Goal: Information Seeking & Learning: Check status

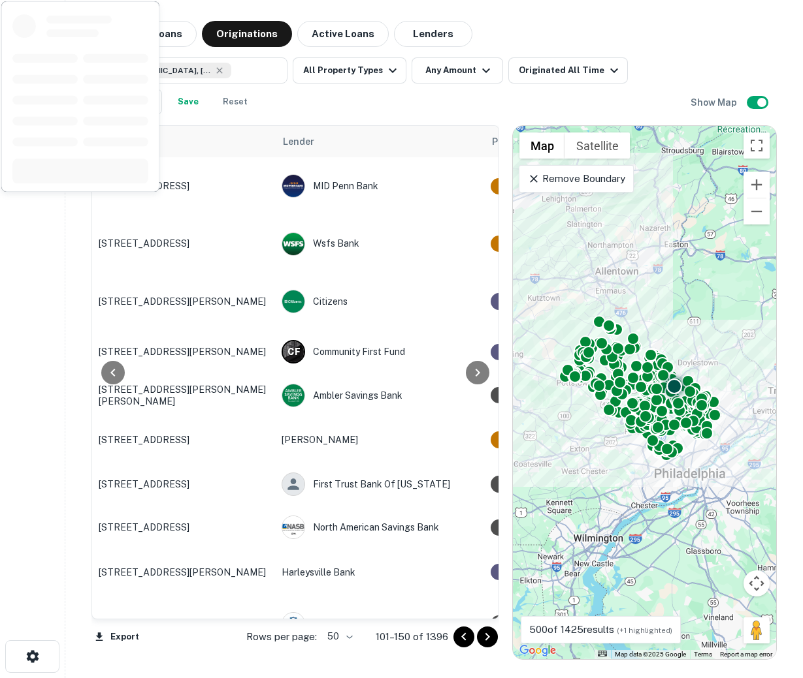
scroll to position [1115, 599]
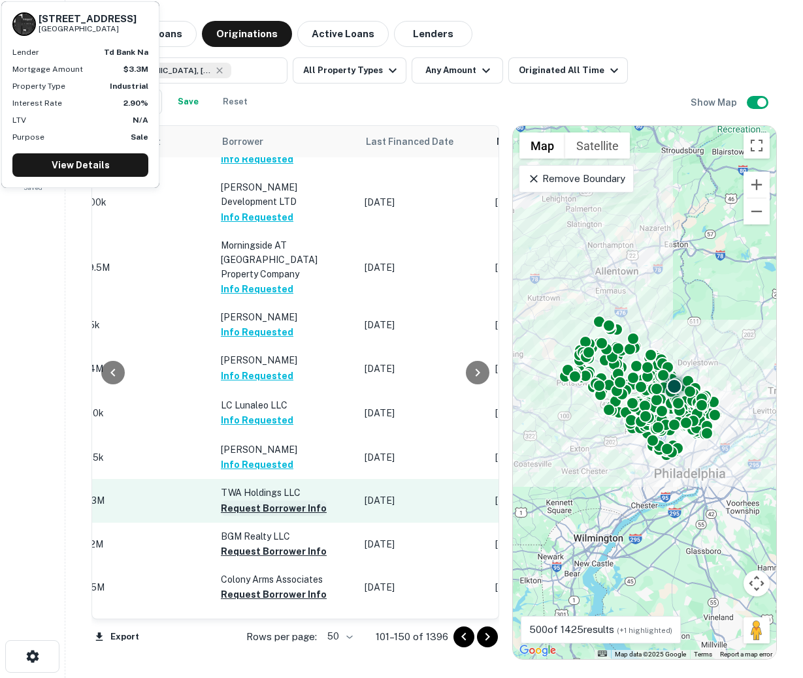
click at [249, 501] on button "Request Borrower Info" at bounding box center [274, 509] width 106 height 16
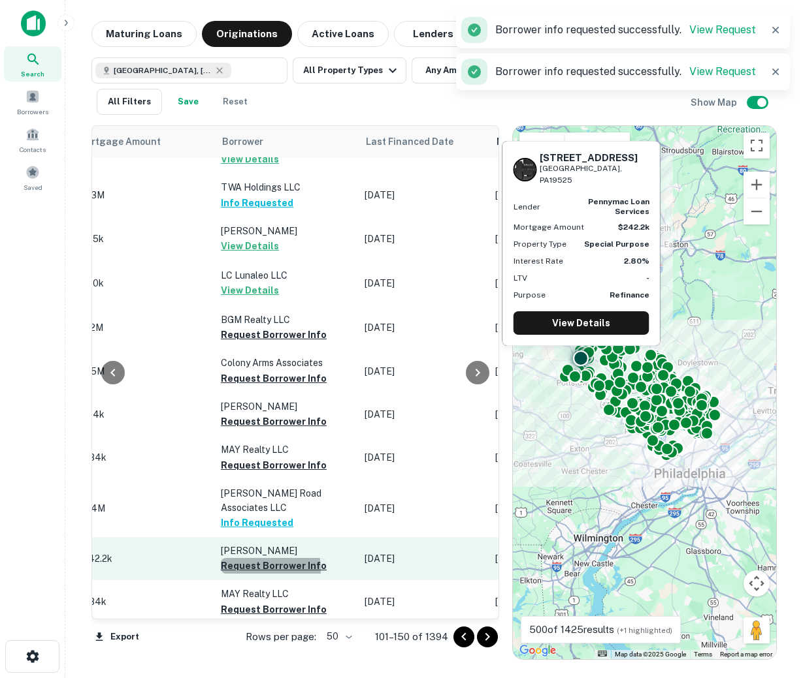
click at [249, 558] on button "Request Borrower Info" at bounding box center [274, 566] width 106 height 16
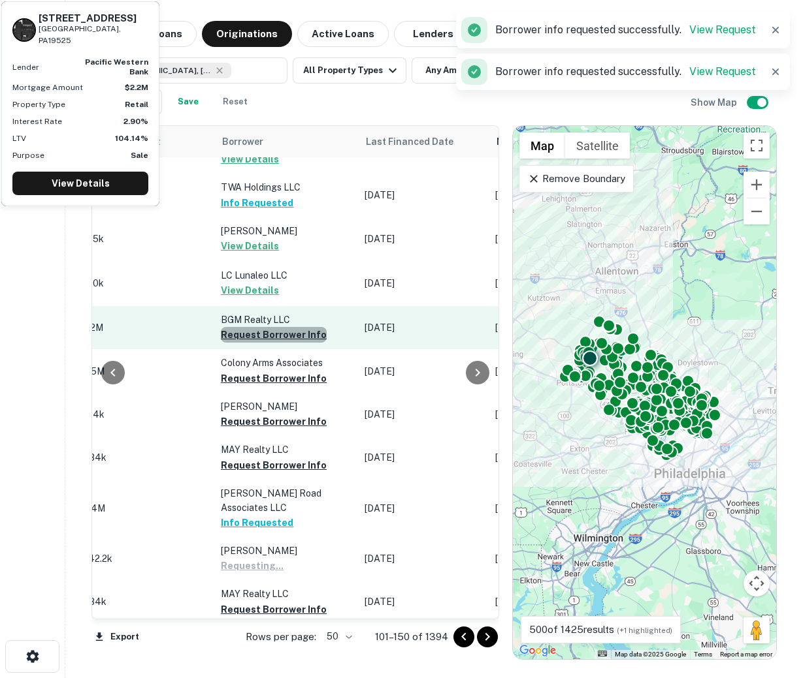
click at [272, 327] on button "Request Borrower Info" at bounding box center [274, 335] width 106 height 16
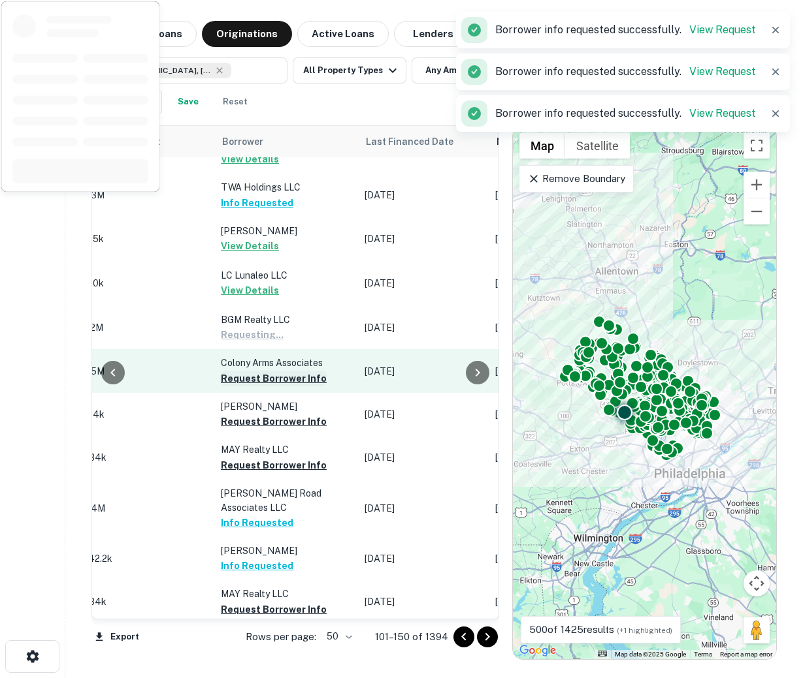
click at [265, 371] on button "Request Borrower Info" at bounding box center [274, 379] width 106 height 16
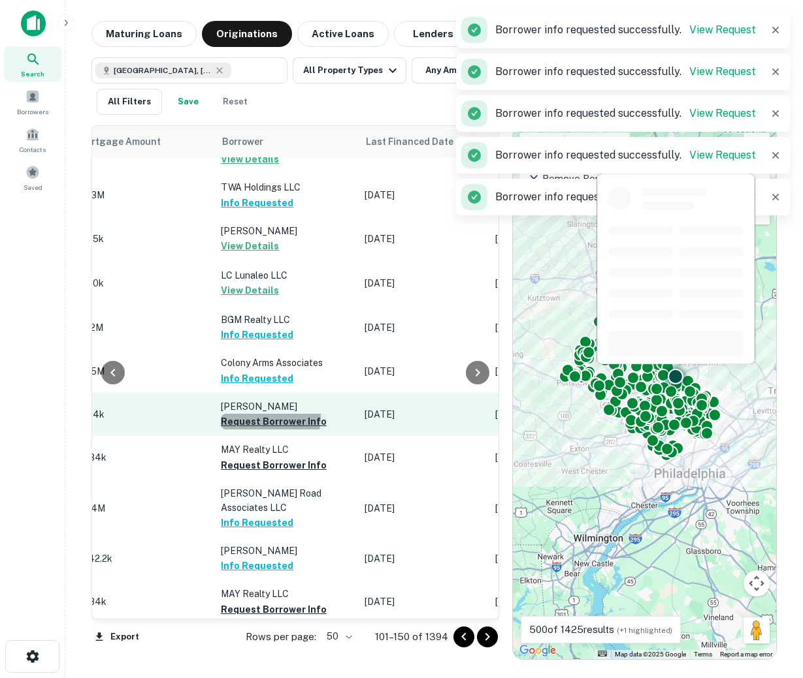
click at [252, 414] on button "Request Borrower Info" at bounding box center [274, 422] width 106 height 16
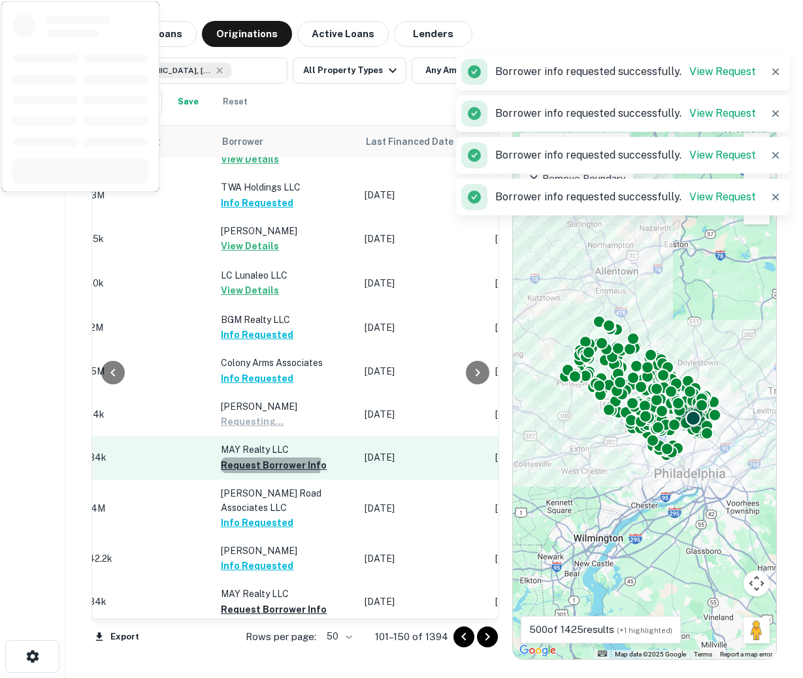
click at [246, 458] on button "Request Borrower Info" at bounding box center [274, 466] width 106 height 16
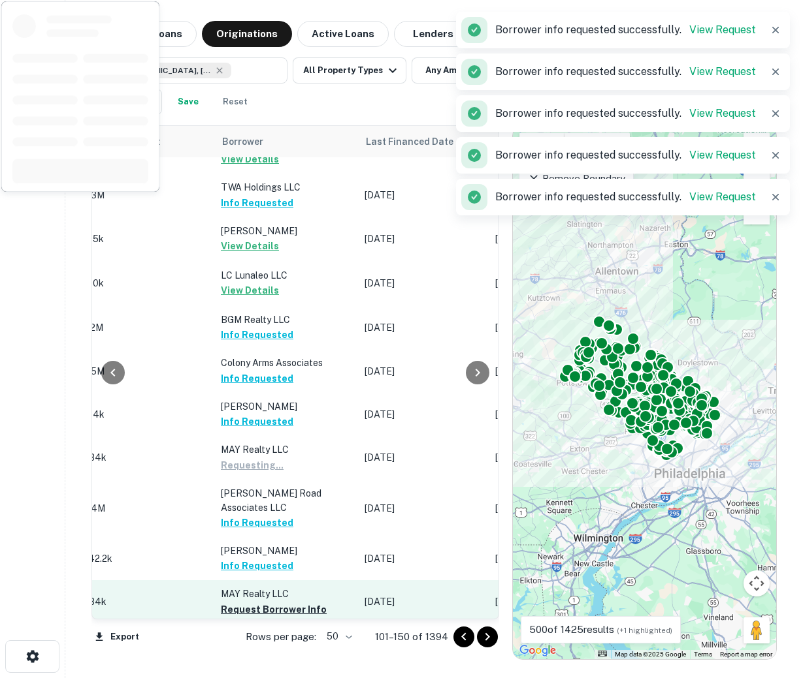
scroll to position [1249, 599]
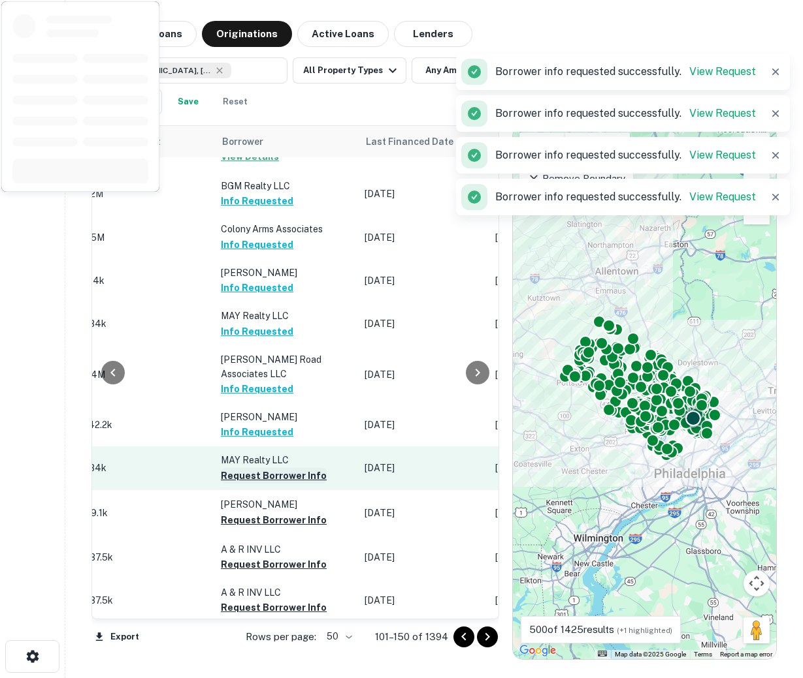
click at [251, 468] on button "Request Borrower Info" at bounding box center [274, 476] width 106 height 16
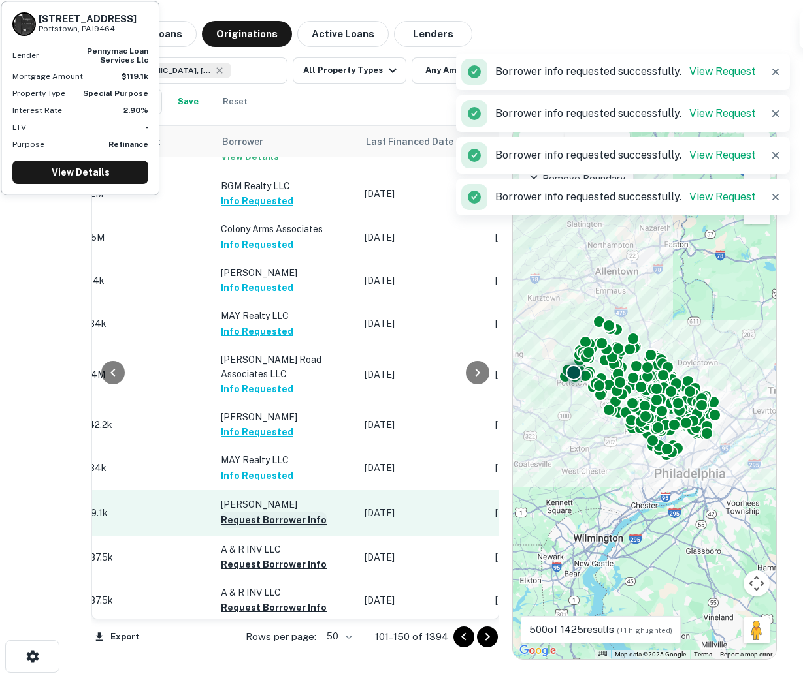
click at [246, 513] on button "Request Borrower Info" at bounding box center [274, 521] width 106 height 16
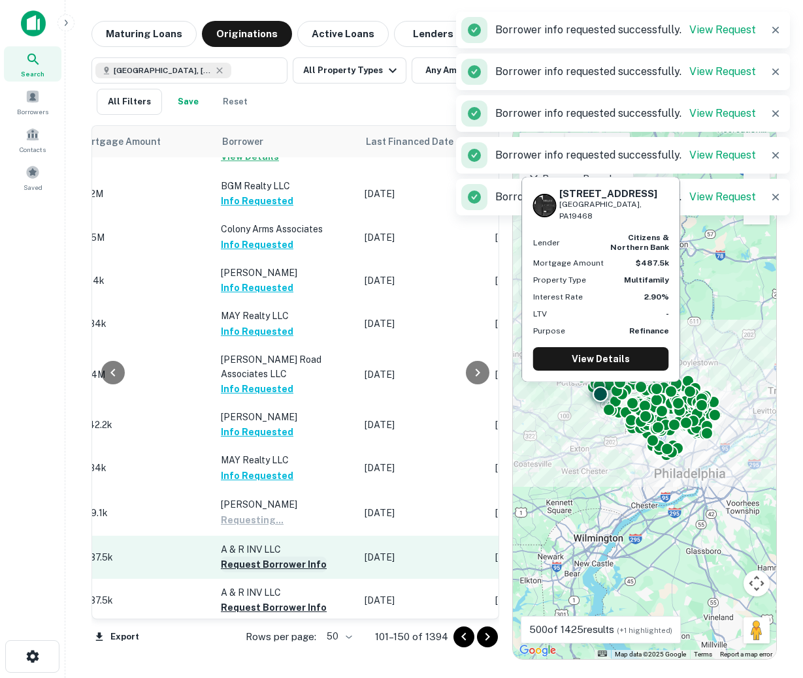
click at [238, 557] on button "Request Borrower Info" at bounding box center [274, 565] width 106 height 16
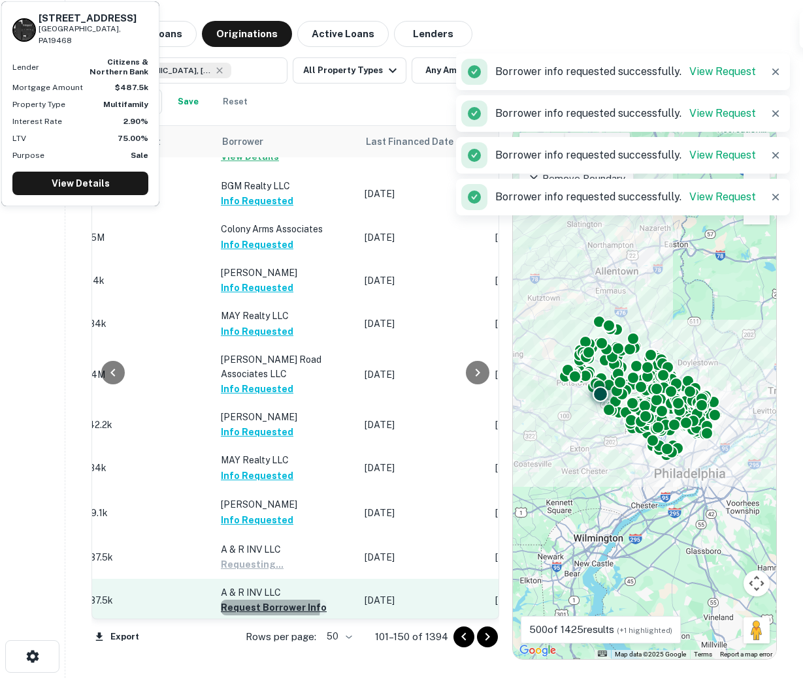
click at [235, 600] on button "Request Borrower Info" at bounding box center [274, 608] width 106 height 16
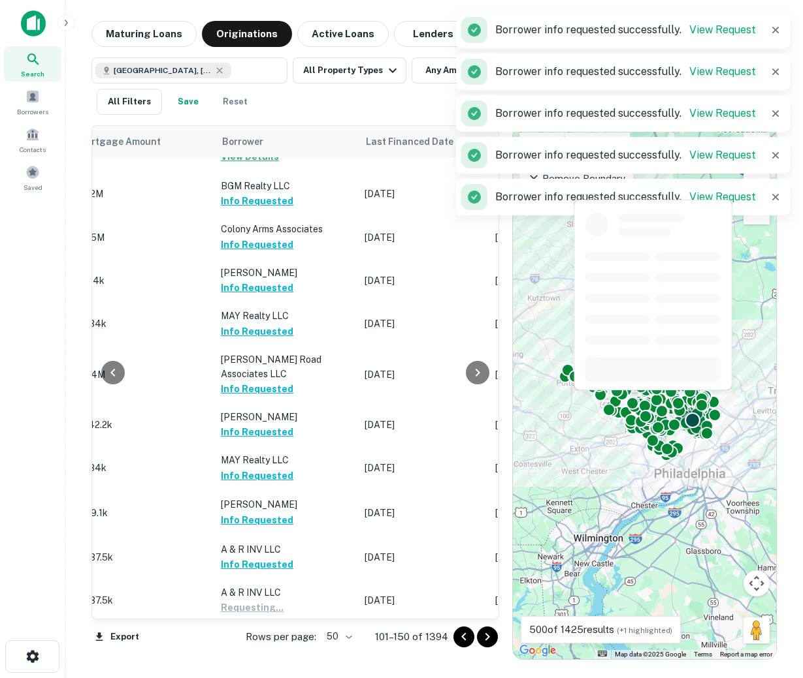
scroll to position [1315, 599]
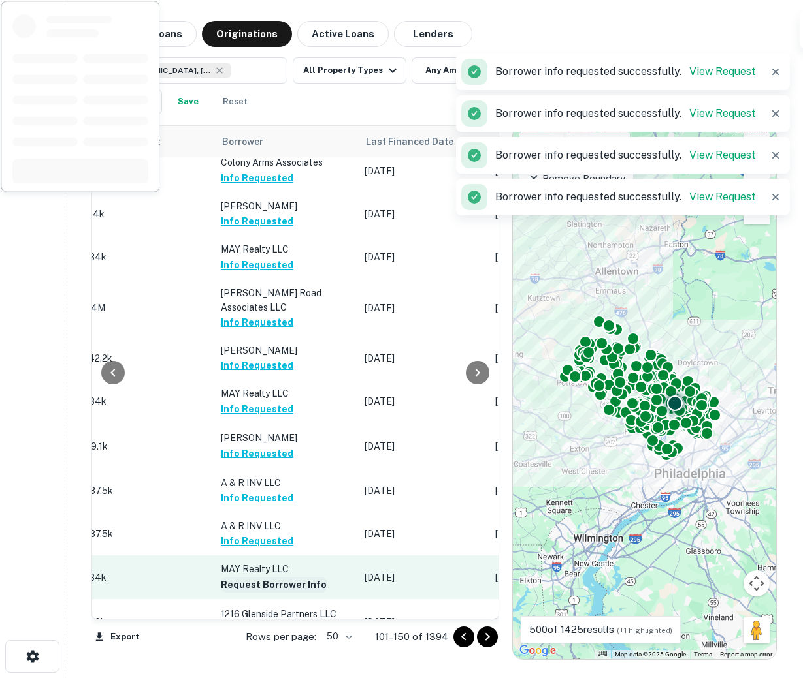
click at [244, 577] on button "Request Borrower Info" at bounding box center [274, 585] width 106 height 16
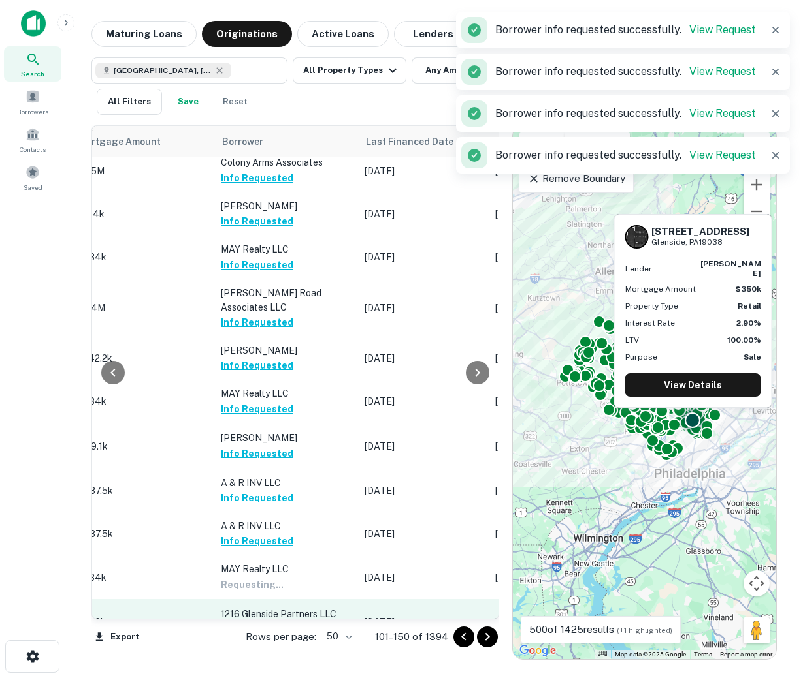
click at [242, 622] on button "Request Borrower Info" at bounding box center [274, 630] width 106 height 16
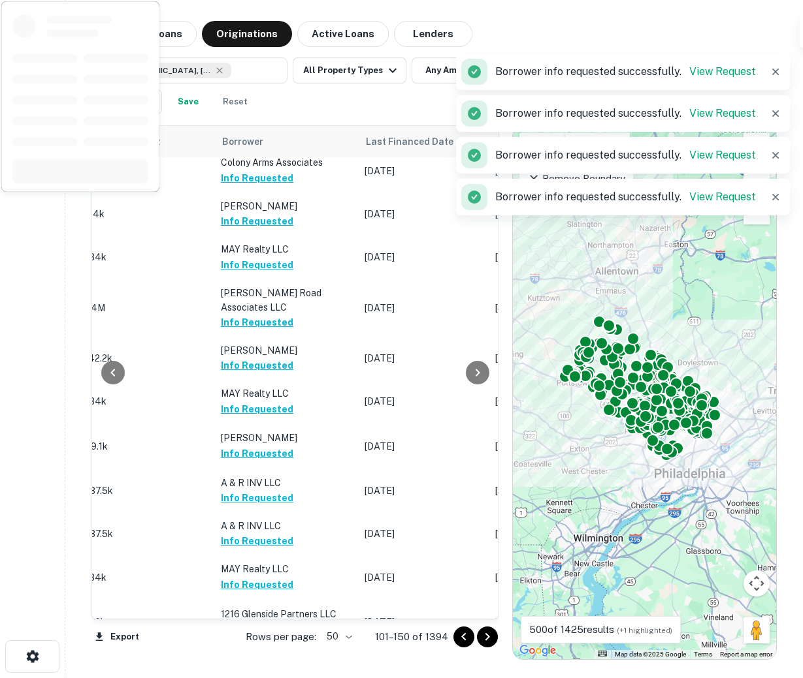
scroll to position [1422, 599]
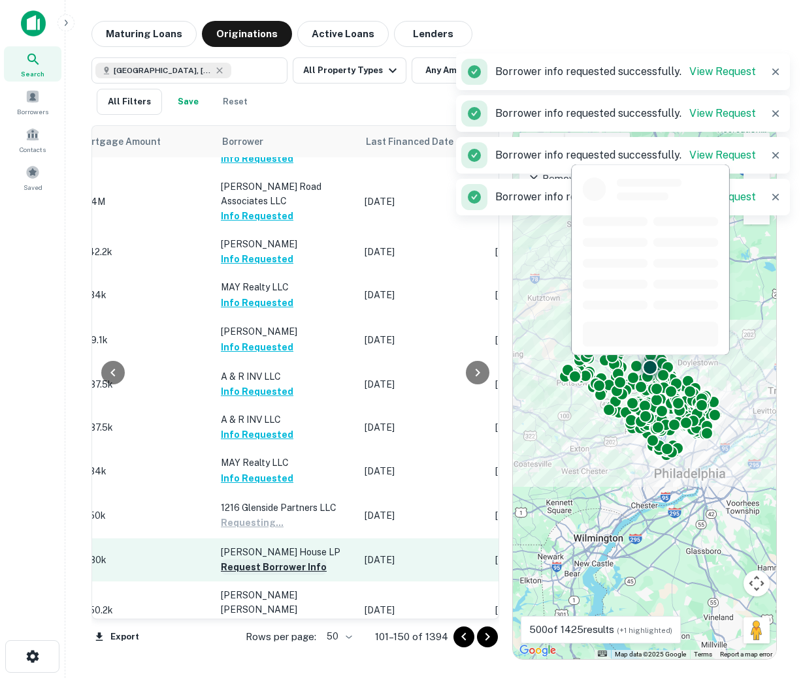
click at [254, 560] on button "Request Borrower Info" at bounding box center [274, 568] width 106 height 16
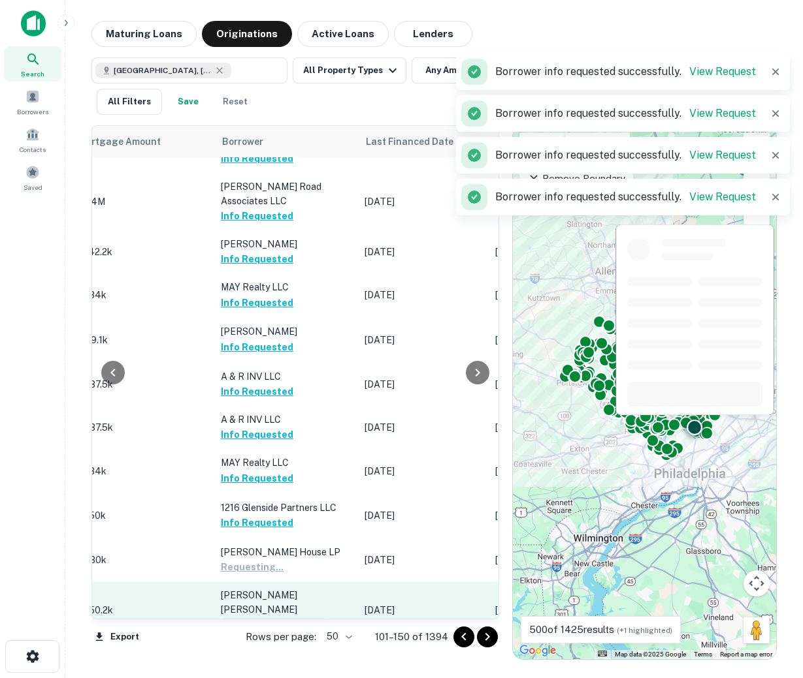
click at [246, 618] on button "Request Borrower Info" at bounding box center [274, 626] width 106 height 16
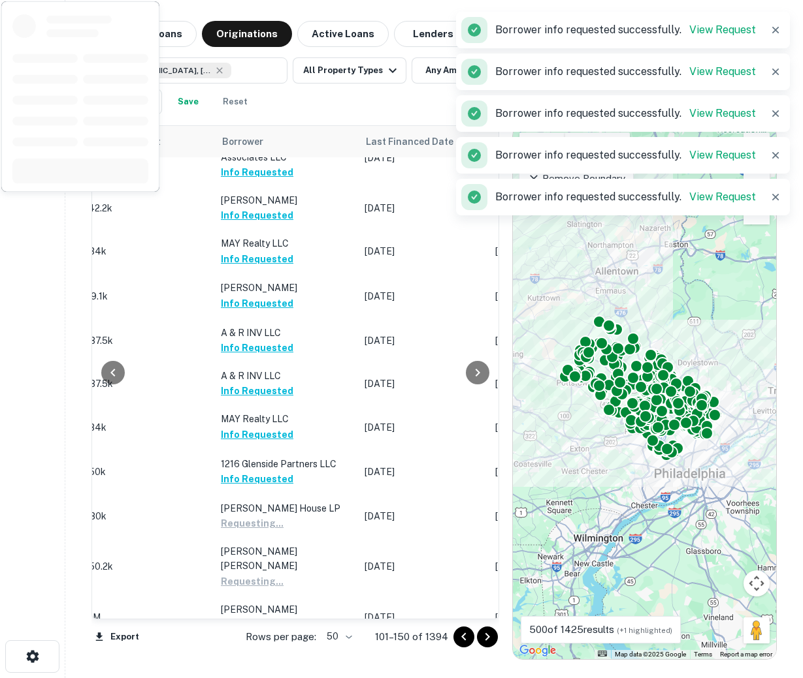
scroll to position [1551, 599]
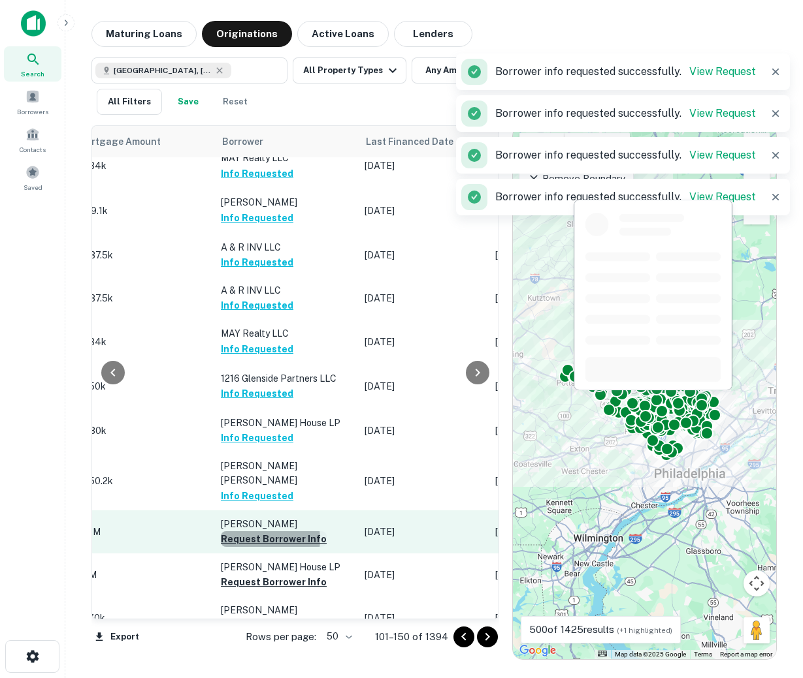
click at [257, 532] on button "Request Borrower Info" at bounding box center [274, 540] width 106 height 16
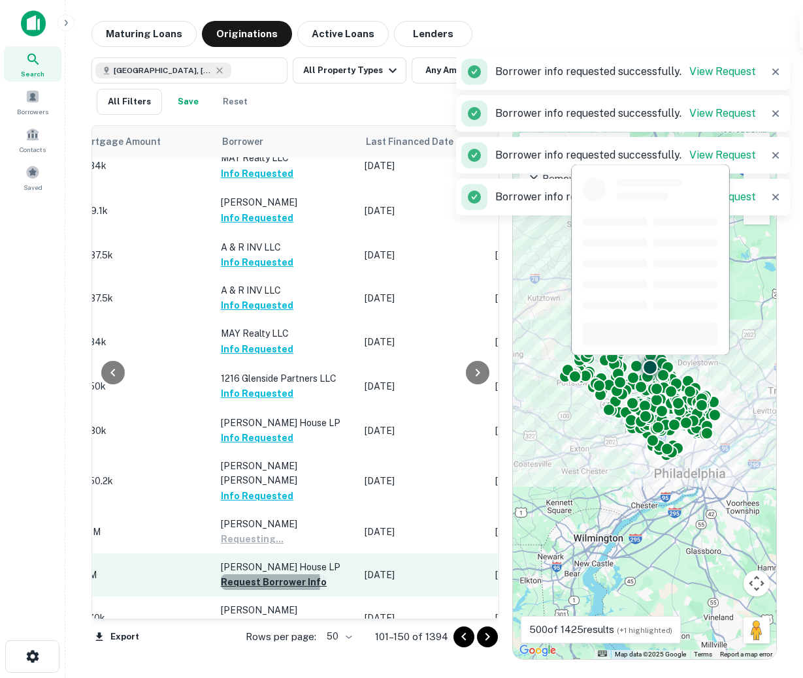
click at [247, 575] on button "Request Borrower Info" at bounding box center [274, 583] width 106 height 16
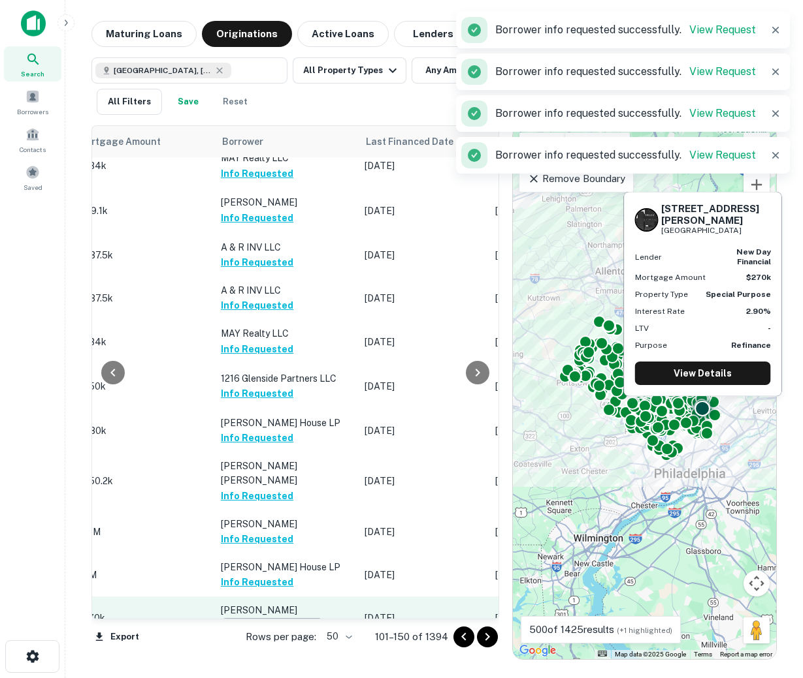
click at [241, 618] on button "Request Borrower Info" at bounding box center [274, 626] width 106 height 16
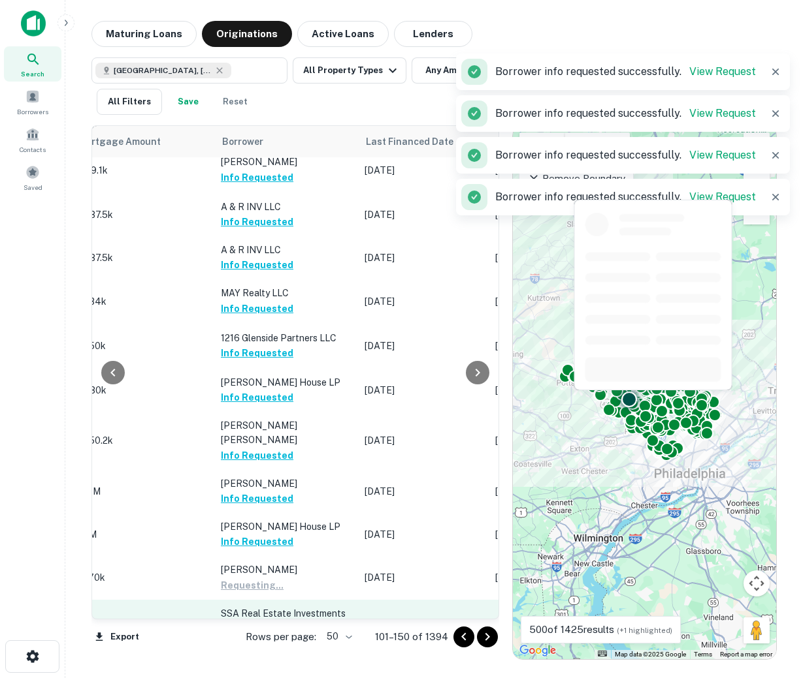
scroll to position [1657, 599]
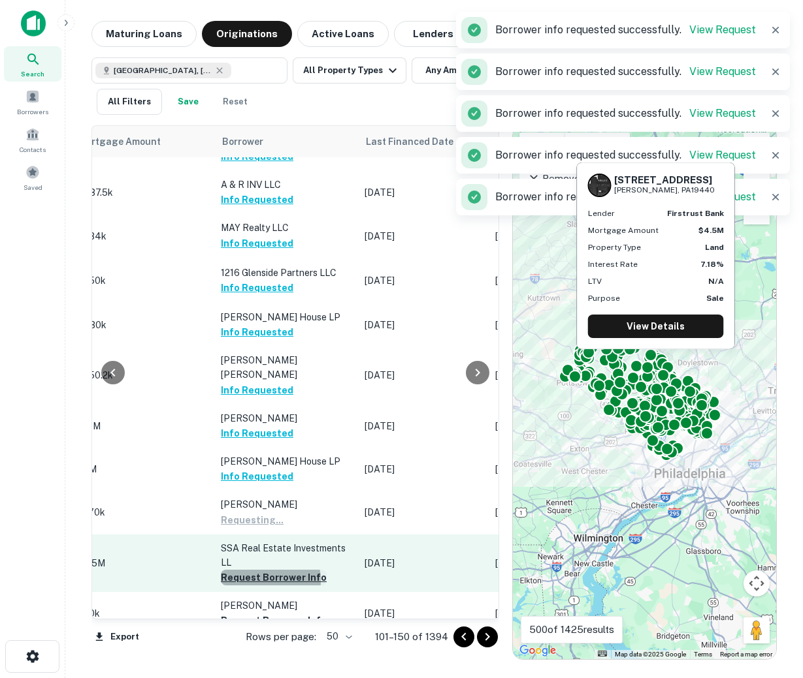
click at [251, 570] on button "Request Borrower Info" at bounding box center [274, 578] width 106 height 16
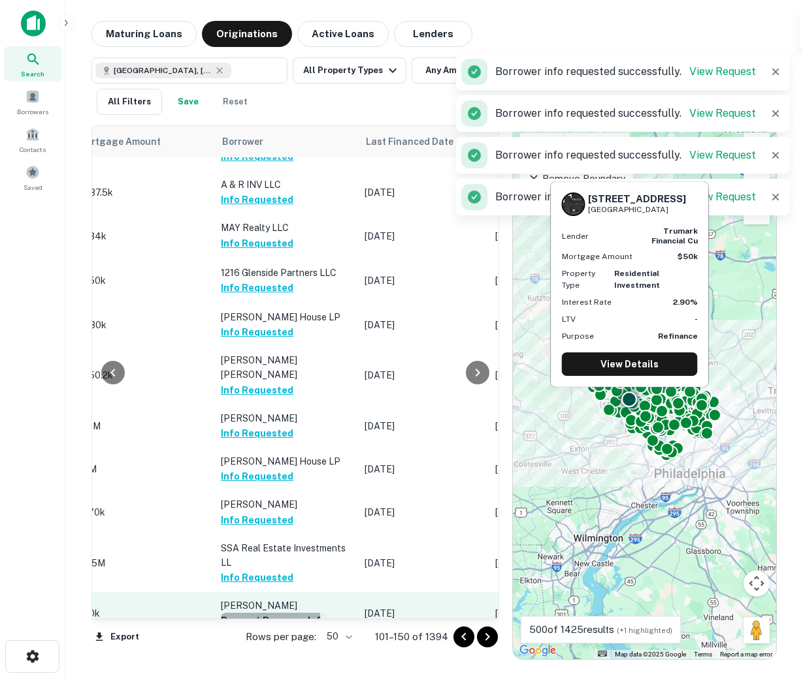
click at [244, 613] on button "Request Borrower Info" at bounding box center [274, 621] width 106 height 16
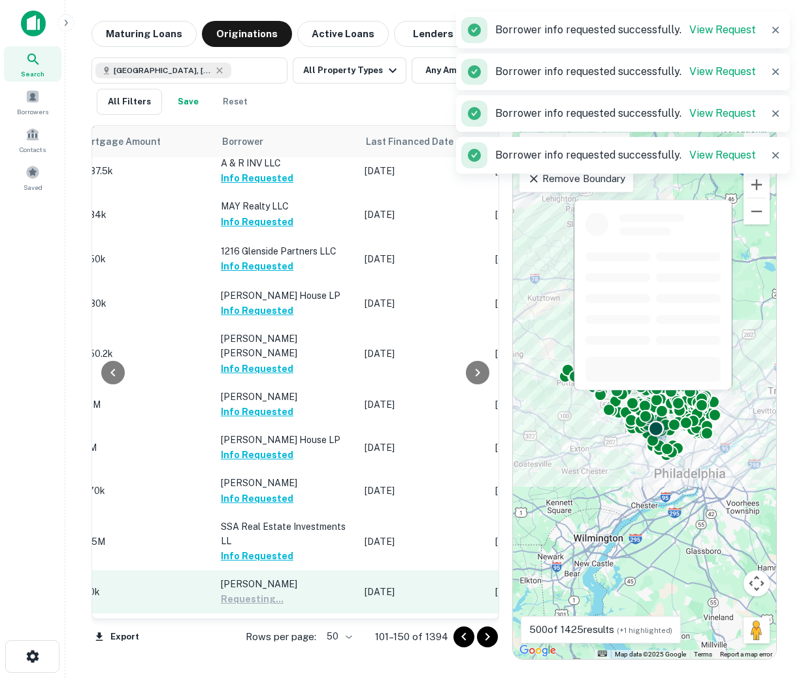
scroll to position [1785, 599]
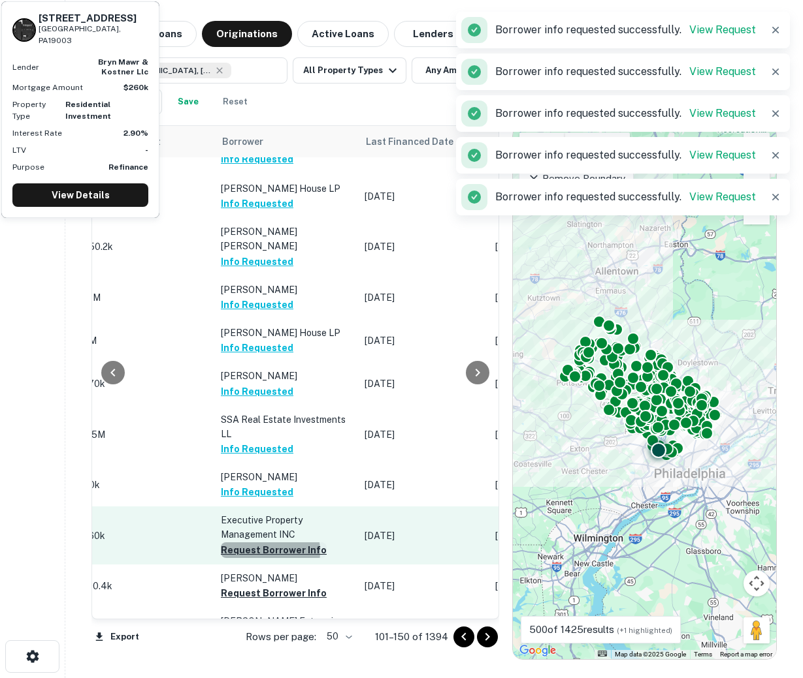
click at [253, 543] on button "Request Borrower Info" at bounding box center [274, 551] width 106 height 16
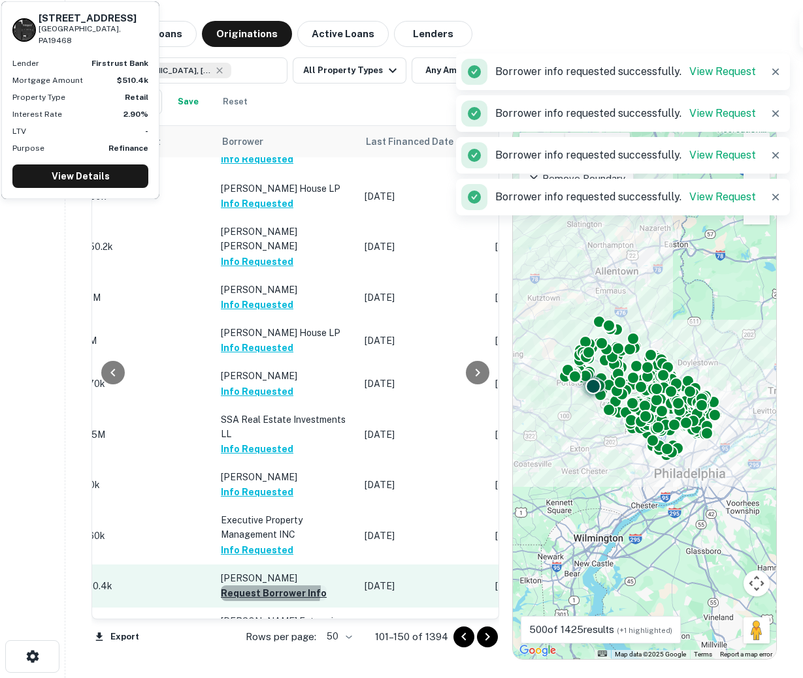
click at [248, 586] on button "Request Borrower Info" at bounding box center [274, 594] width 106 height 16
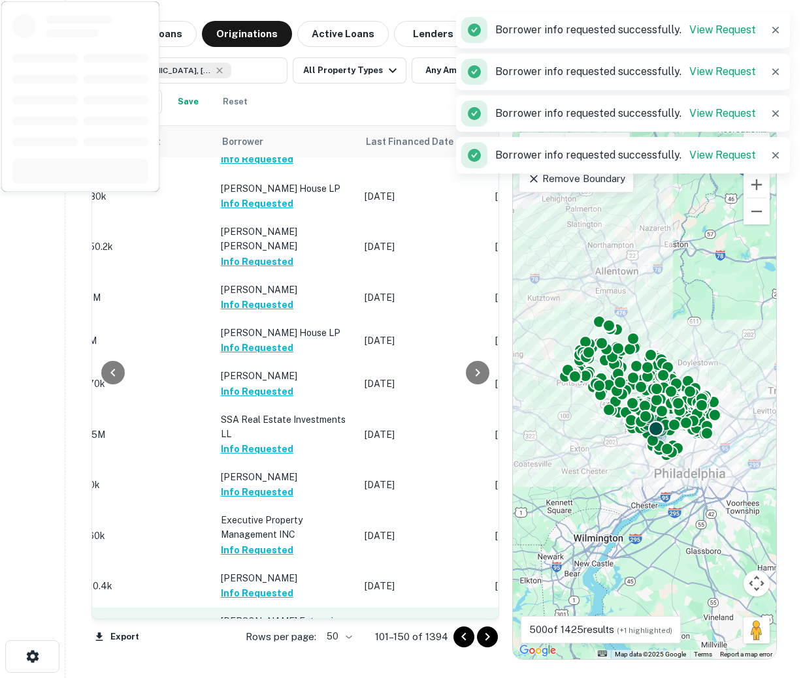
click at [252, 644] on button "Request Borrower Info" at bounding box center [274, 652] width 106 height 16
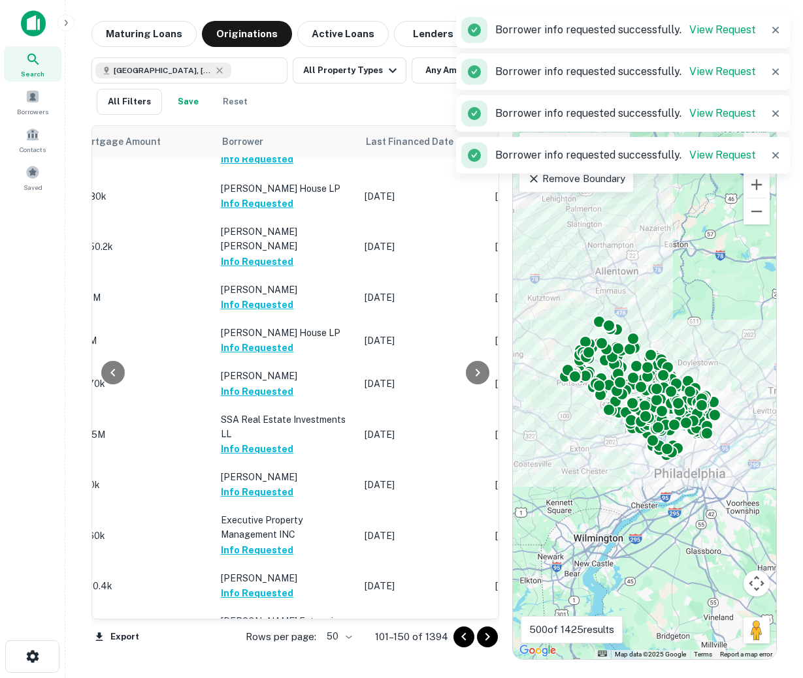
click at [487, 637] on icon "Go to next page" at bounding box center [487, 637] width 5 height 8
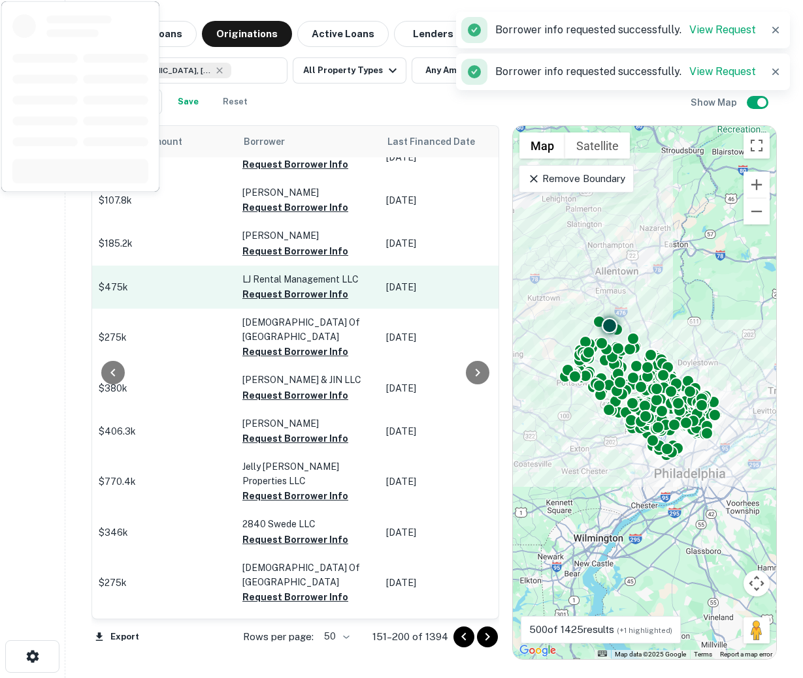
scroll to position [0, 599]
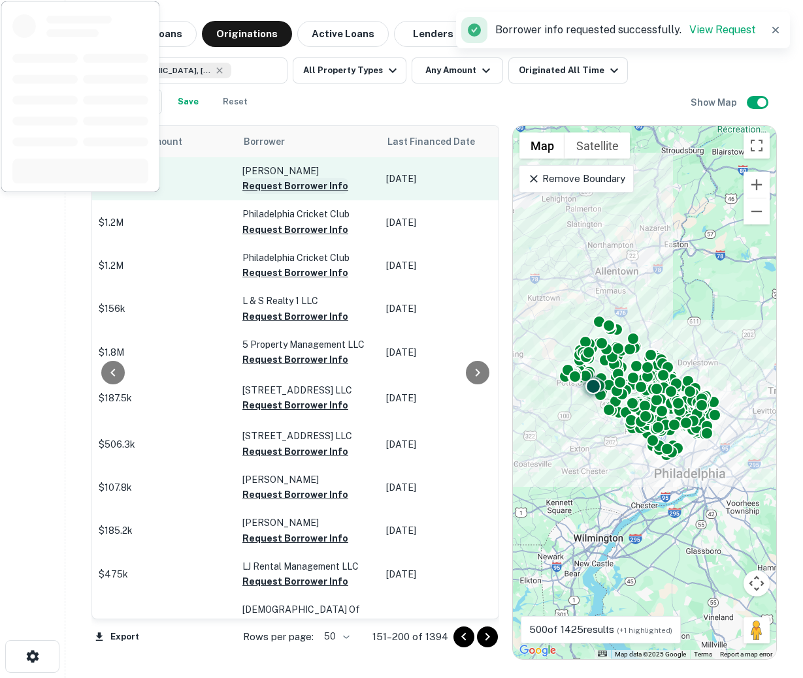
click at [274, 189] on button "Request Borrower Info" at bounding box center [295, 186] width 106 height 16
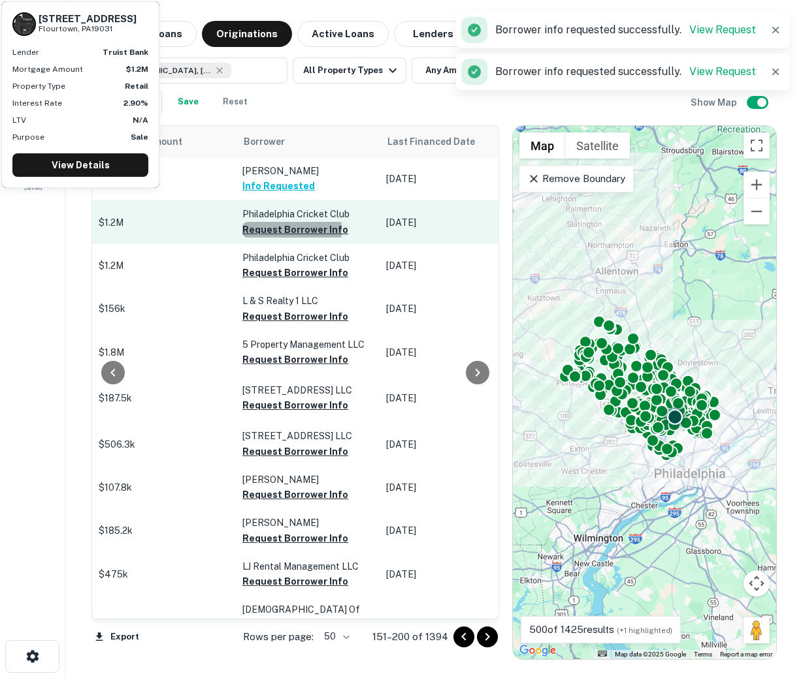
click at [268, 231] on button "Request Borrower Info" at bounding box center [295, 230] width 106 height 16
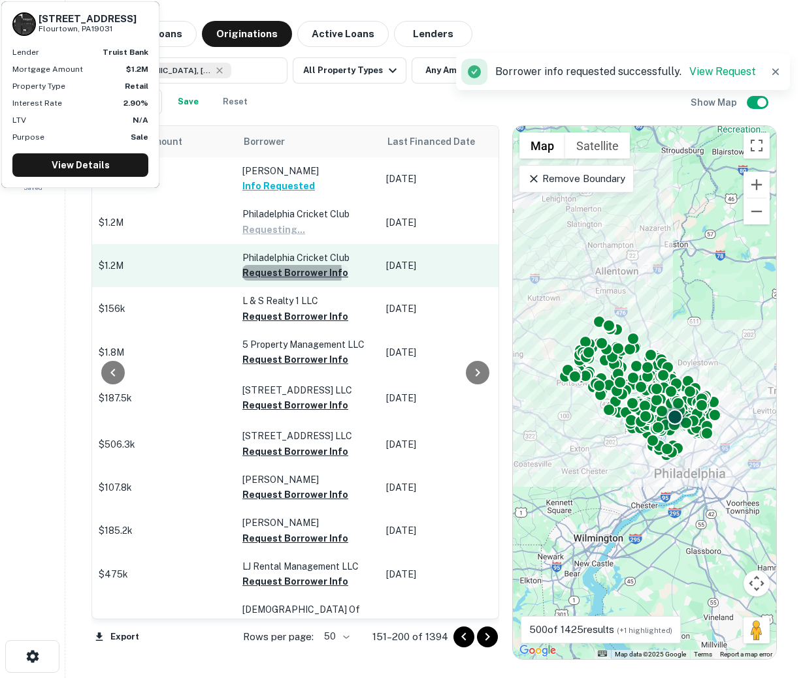
click at [263, 273] on button "Request Borrower Info" at bounding box center [295, 273] width 106 height 16
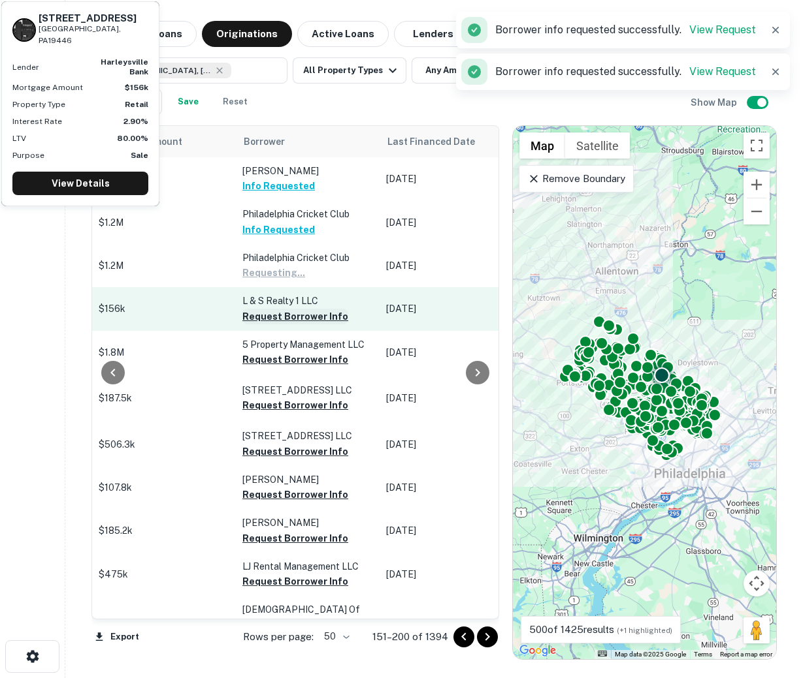
click at [266, 316] on button "Request Borrower Info" at bounding box center [295, 317] width 106 height 16
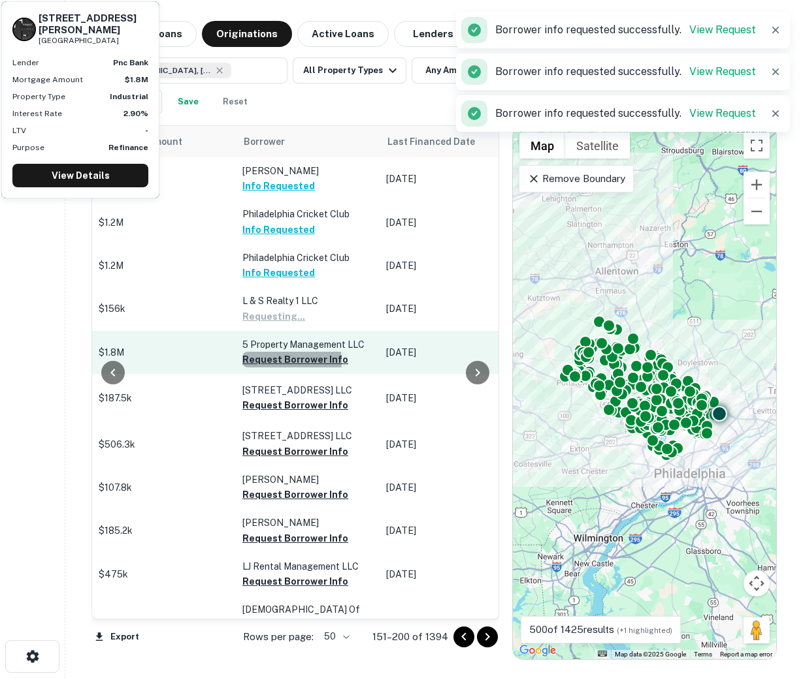
click at [260, 366] on button "Request Borrower Info" at bounding box center [295, 360] width 106 height 16
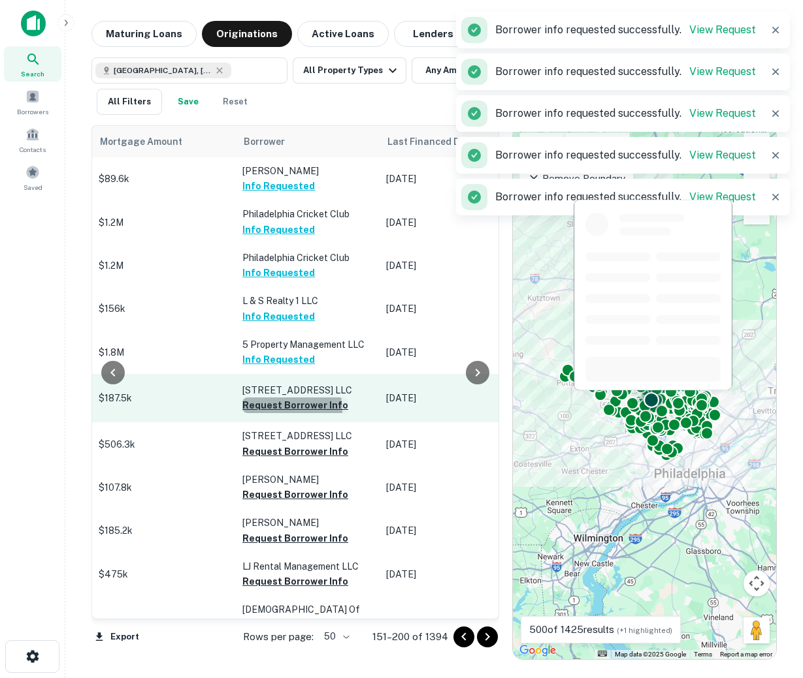
click at [259, 413] on button "Request Borrower Info" at bounding box center [295, 406] width 106 height 16
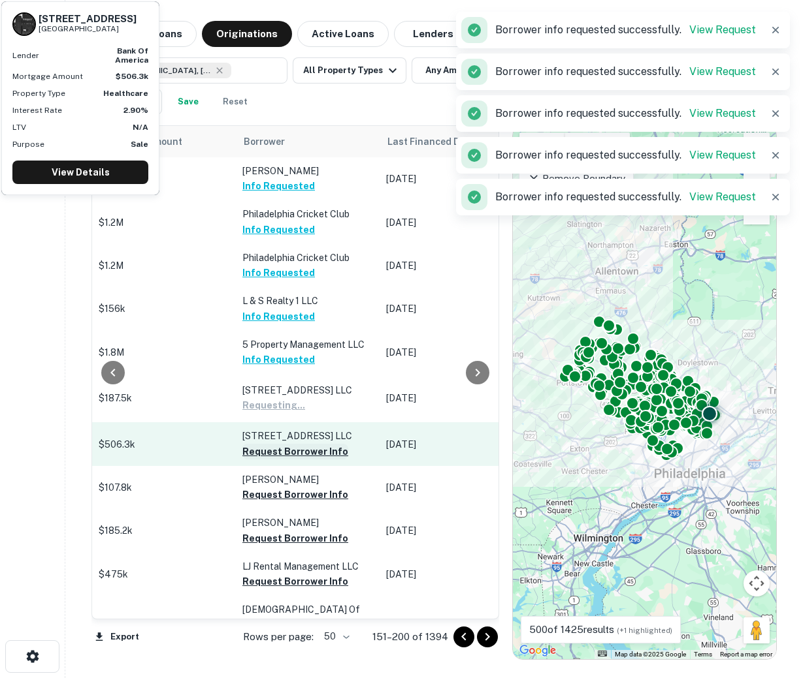
click at [255, 456] on button "Request Borrower Info" at bounding box center [295, 452] width 106 height 16
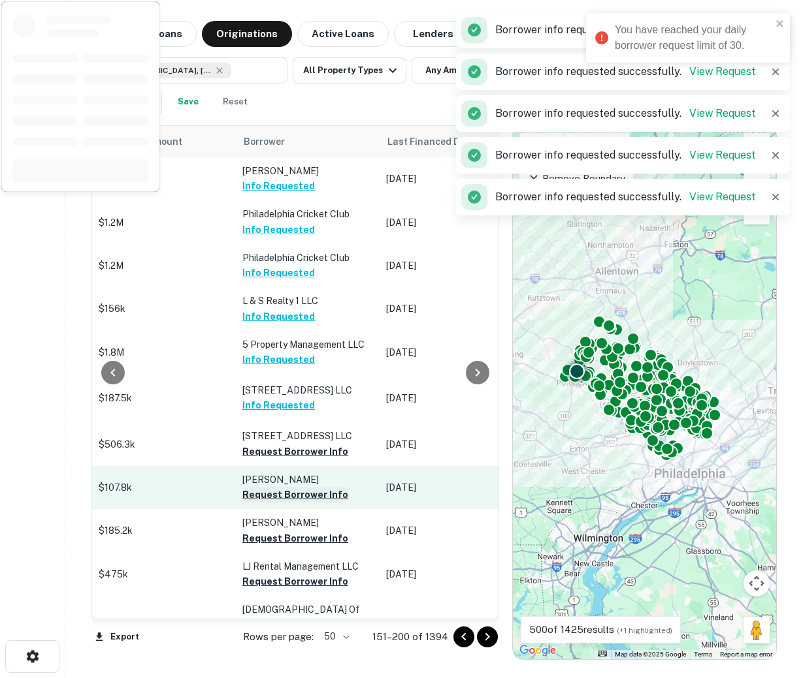
click at [257, 503] on button "Request Borrower Info" at bounding box center [295, 495] width 106 height 16
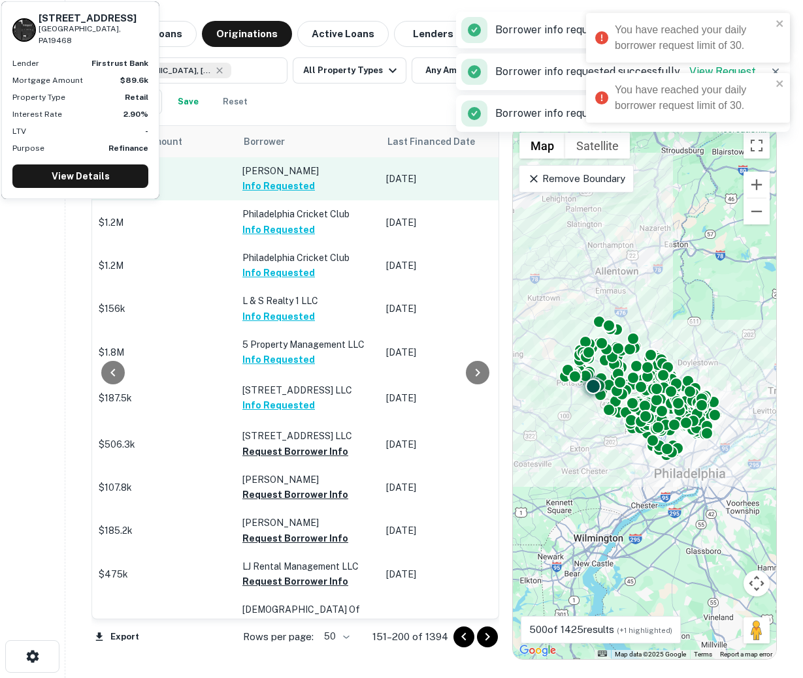
scroll to position [0, 602]
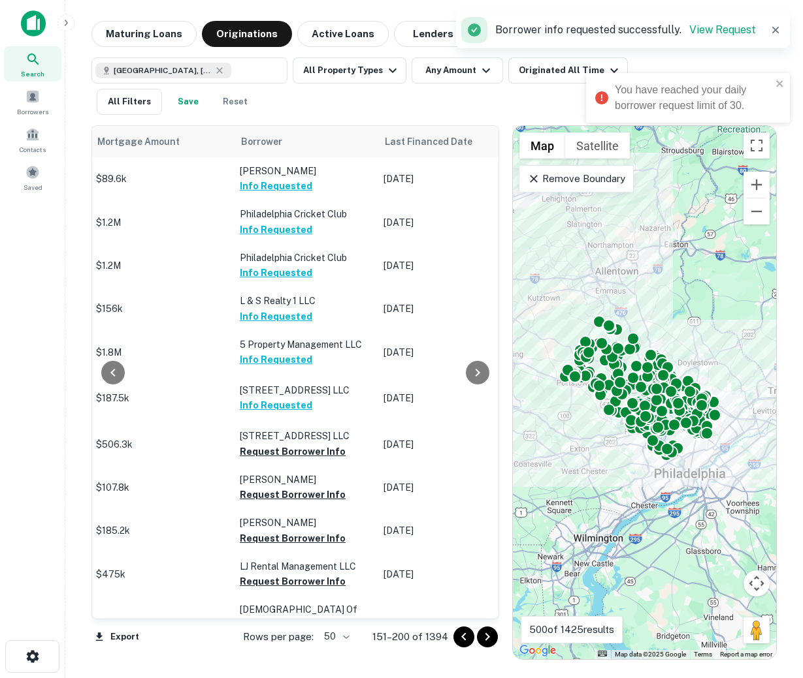
click at [445, 103] on div "[GEOGRAPHIC_DATA], [GEOGRAPHIC_DATA], [GEOGRAPHIC_DATA] ​ All Property Types An…" at bounding box center [390, 85] width 599 height 57
click at [778, 31] on icon "button" at bounding box center [775, 30] width 13 height 13
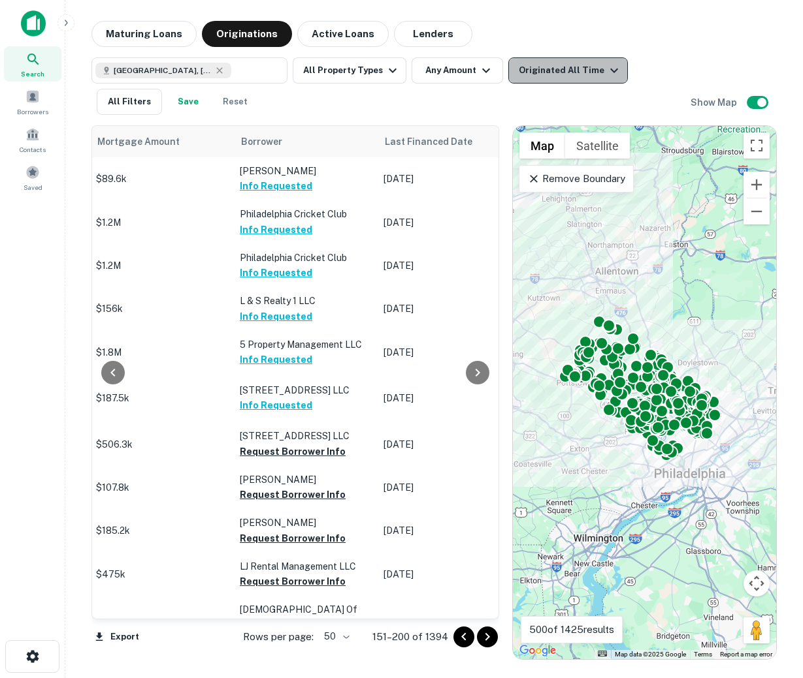
click at [565, 60] on button "Originated All Time" at bounding box center [567, 70] width 119 height 26
click at [565, 678] on div at bounding box center [401, 689] width 803 height 0
click at [462, 678] on div at bounding box center [401, 689] width 803 height 0
